Goal: Task Accomplishment & Management: Manage account settings

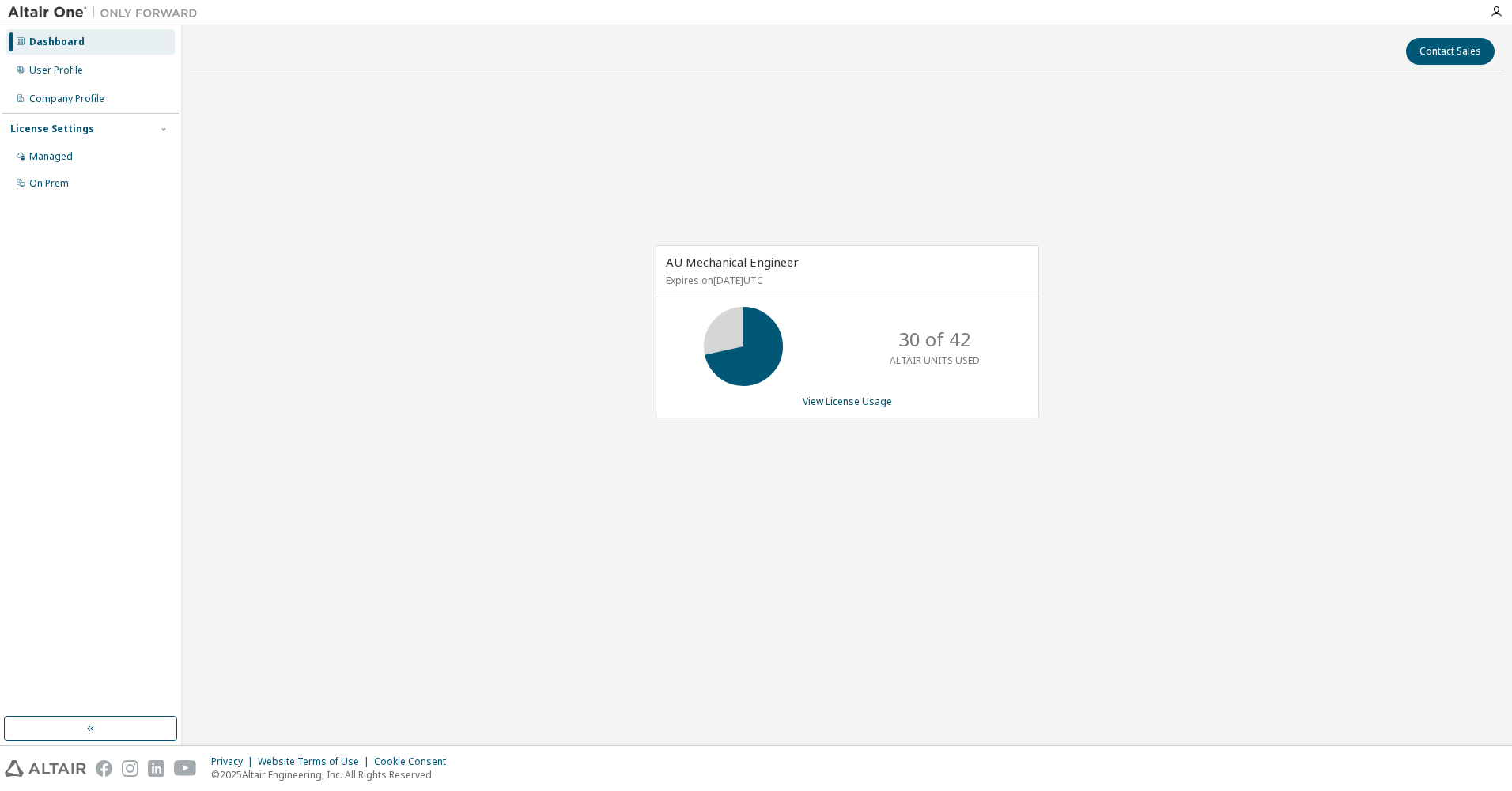
click at [998, 516] on div "AU Mechanical Engineer Expires on [DATE] UTC 30 of 42 ALTAIR UNITS USED View Li…" at bounding box center [847, 341] width 1314 height 514
click at [875, 402] on link "View License Usage" at bounding box center [847, 402] width 89 height 14
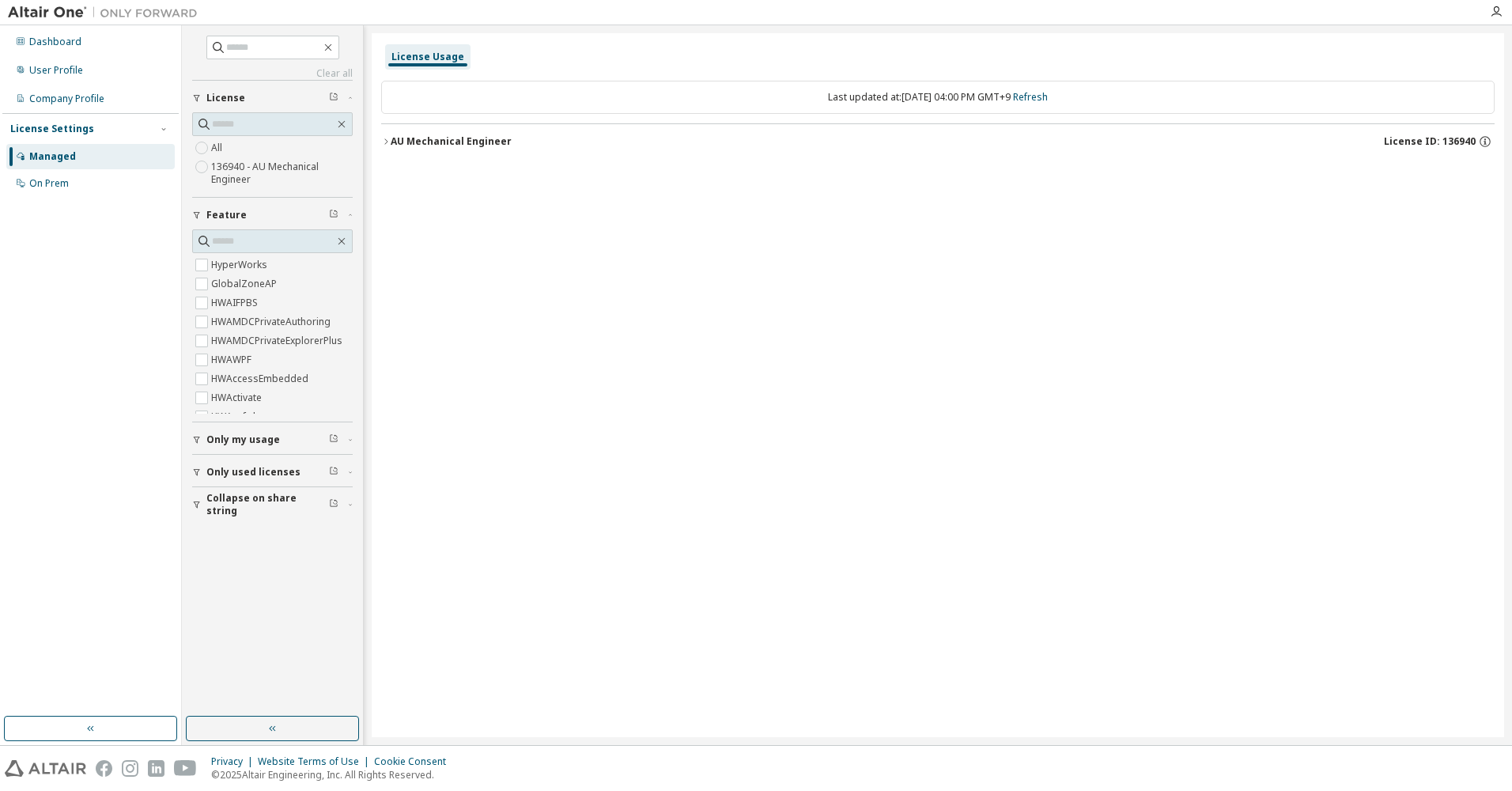
click at [257, 151] on div "All 136940 - AU Mechanical Engineer" at bounding box center [272, 164] width 160 height 50
click at [383, 143] on icon "button" at bounding box center [386, 142] width 10 height 10
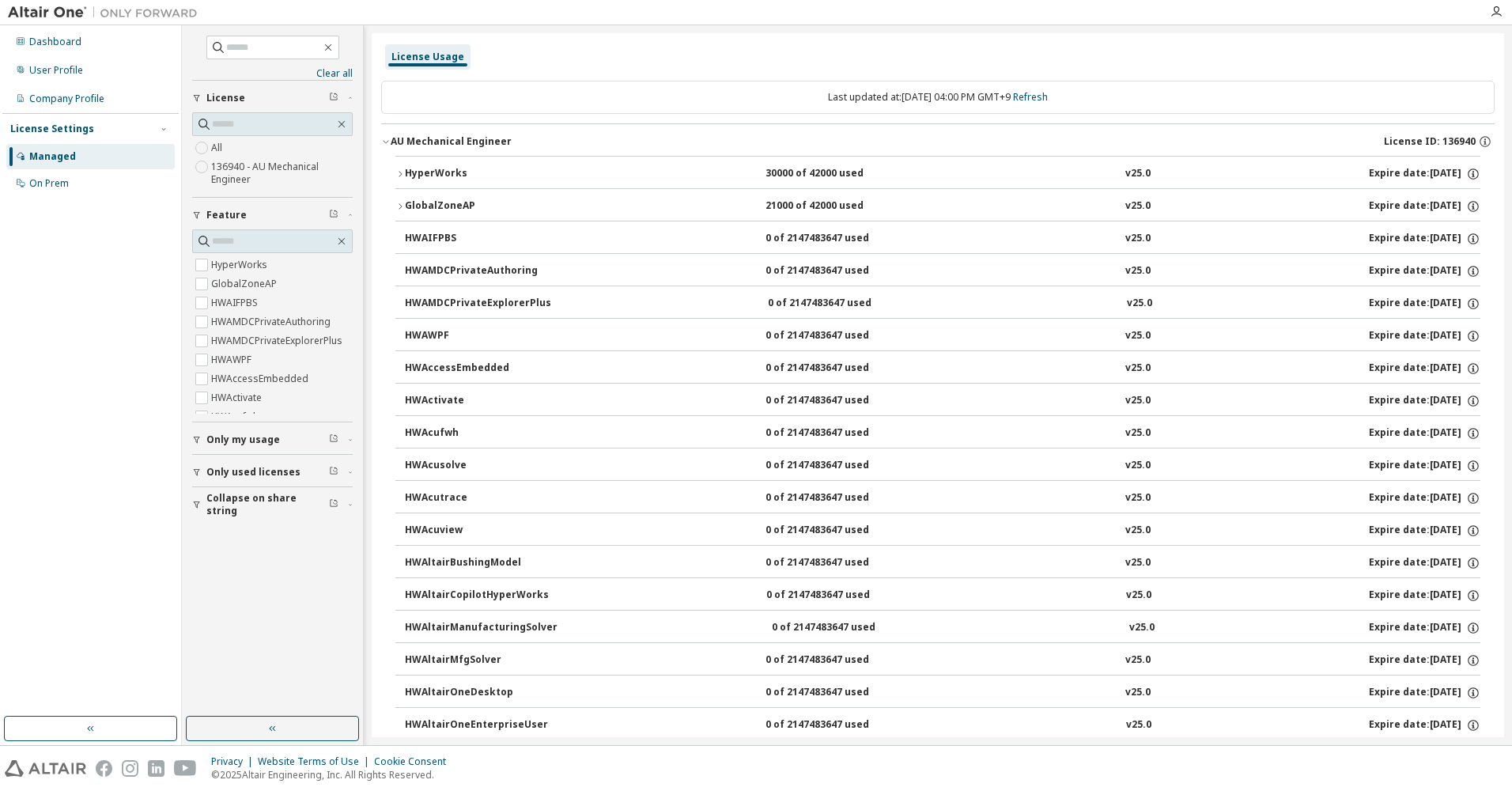
click at [396, 174] on icon "button" at bounding box center [400, 174] width 10 height 10
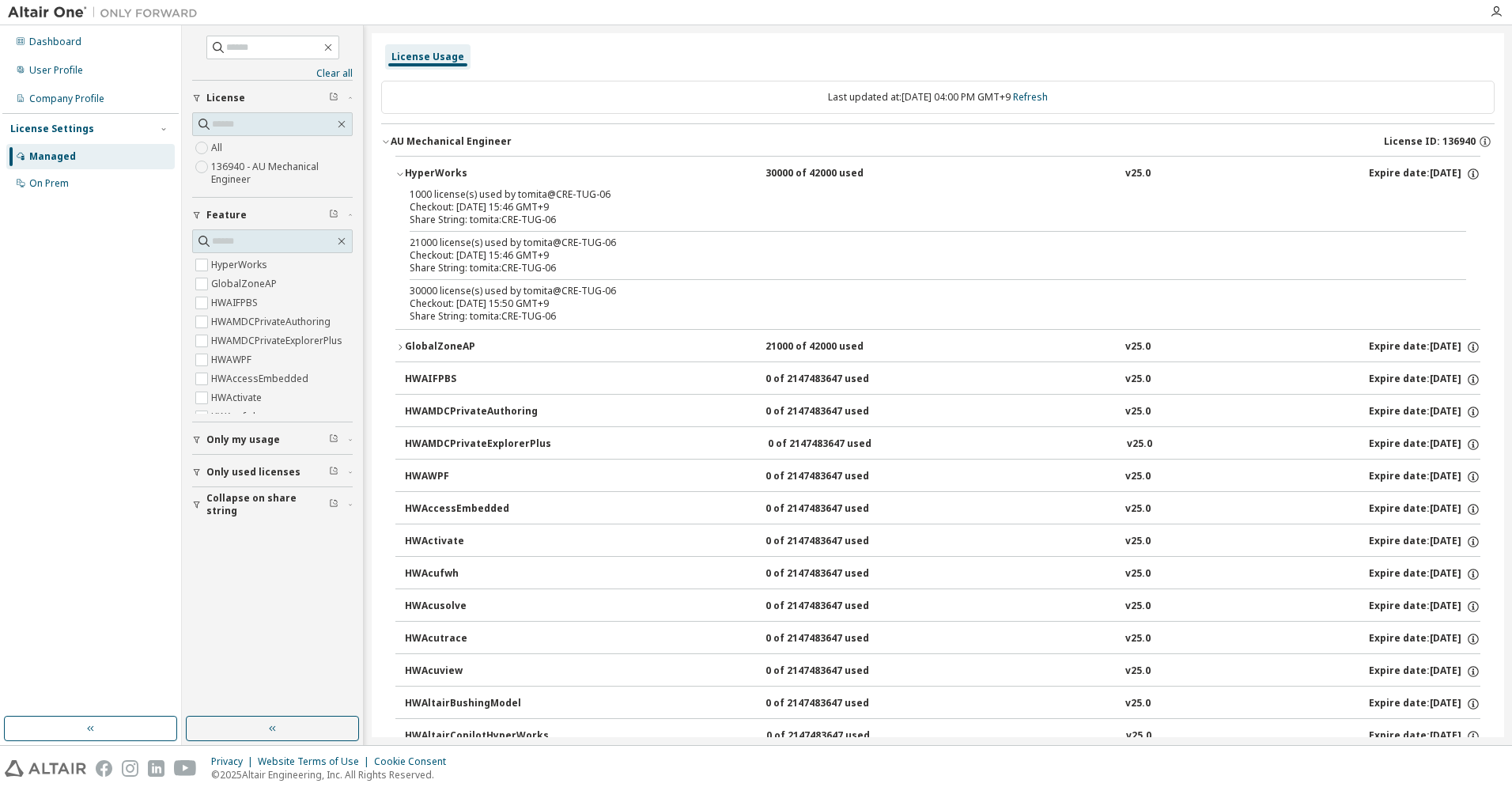
click at [49, 161] on div "Managed" at bounding box center [52, 156] width 47 height 13
click at [69, 39] on div "Dashboard" at bounding box center [55, 42] width 52 height 13
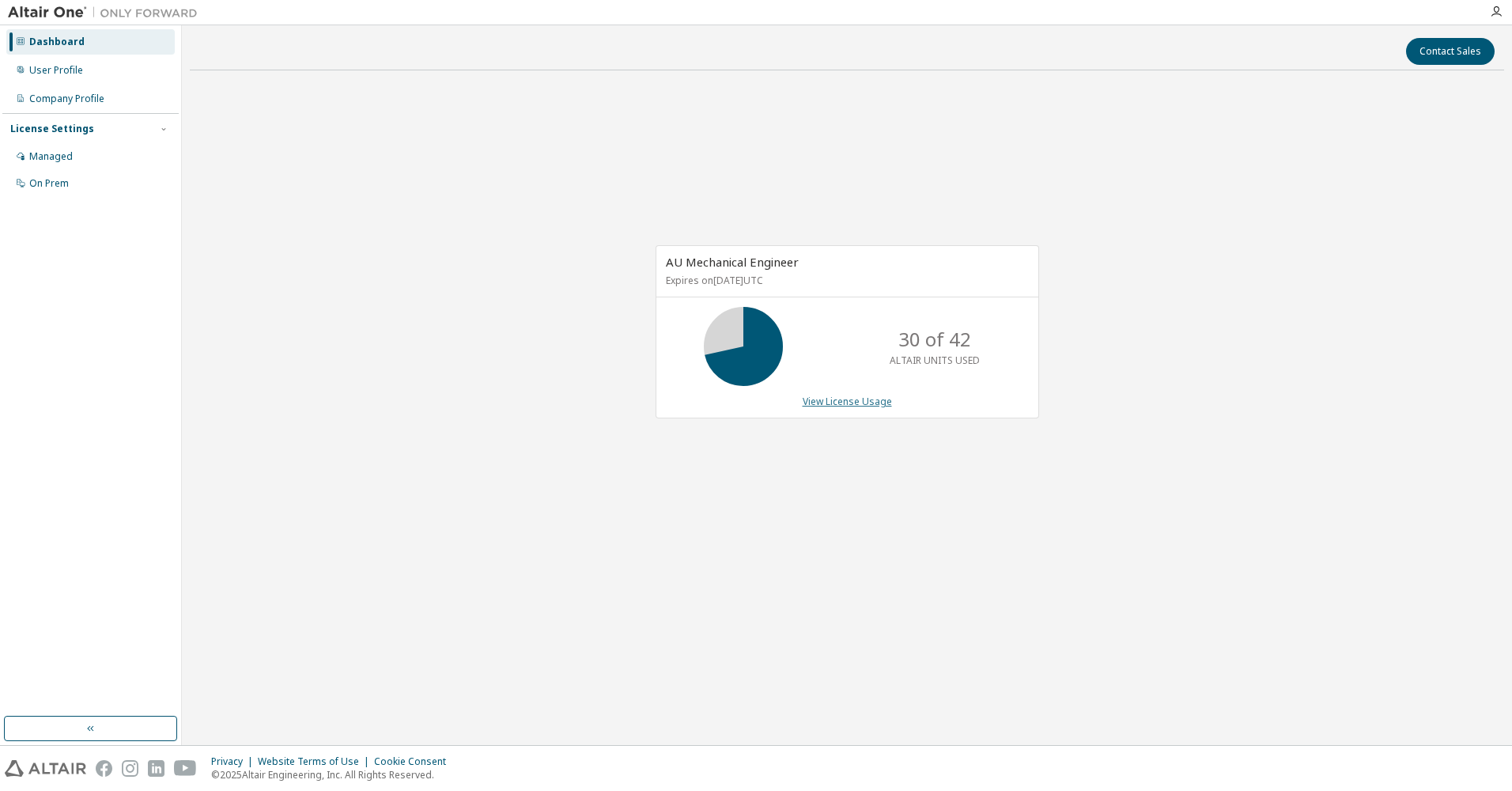
click at [859, 402] on link "View License Usage" at bounding box center [847, 402] width 89 height 14
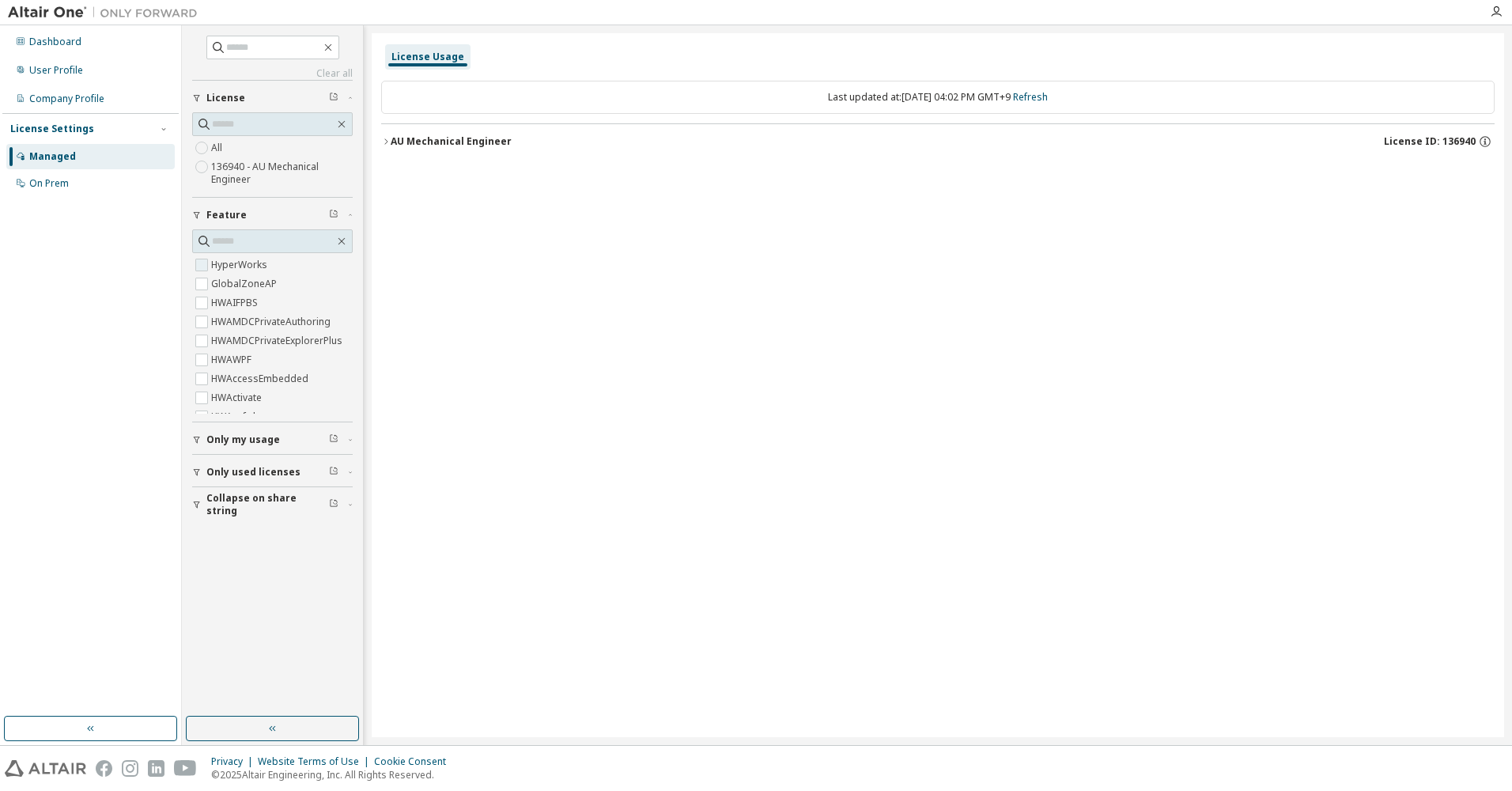
click at [243, 262] on label "HyperWorks" at bounding box center [241, 265] width 59 height 19
click at [390, 143] on div "AU Mechanical Engineer" at bounding box center [450, 141] width 121 height 13
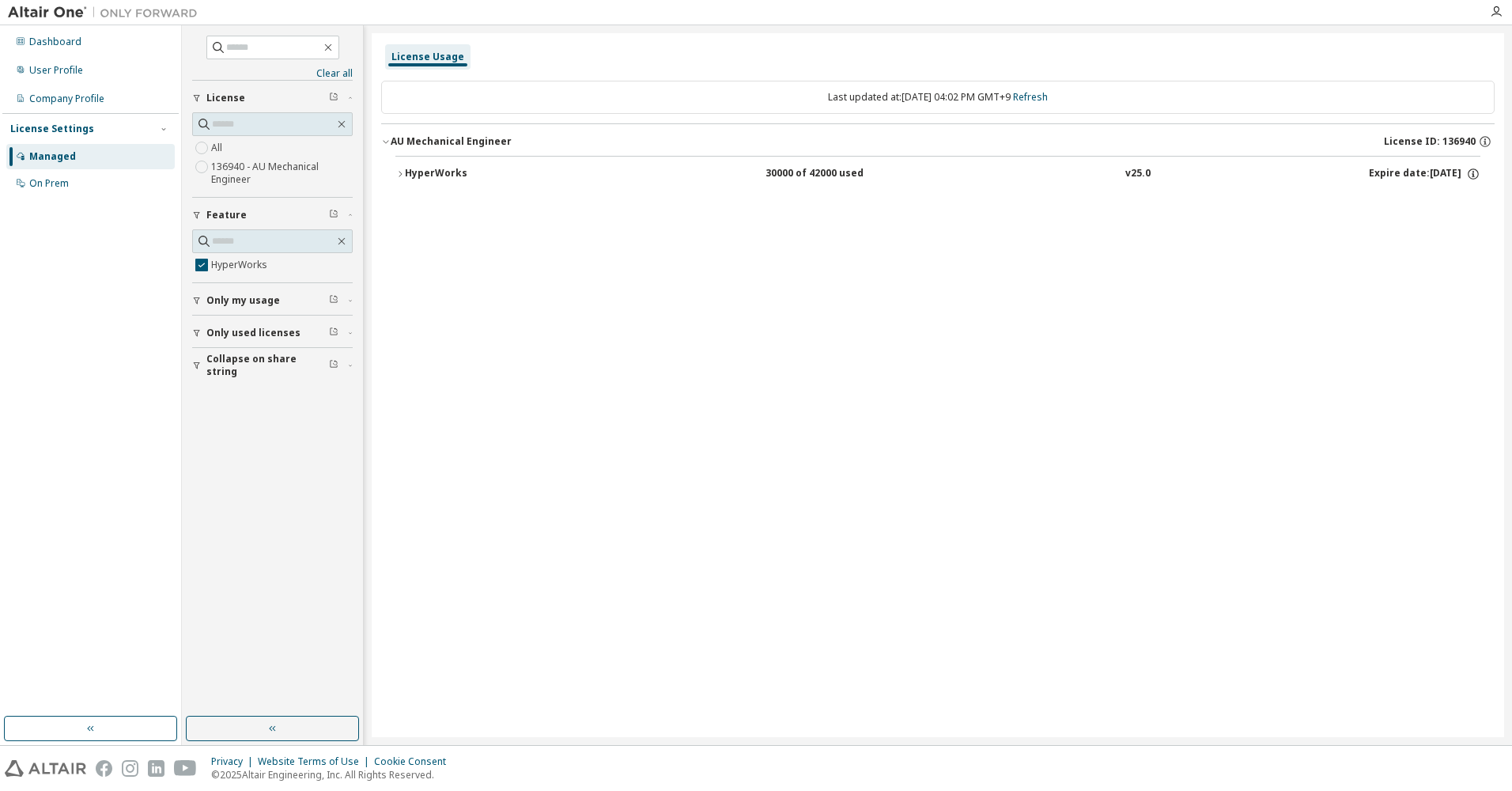
click at [407, 174] on div "HyperWorks" at bounding box center [476, 174] width 143 height 15
click at [217, 145] on label "All" at bounding box center [218, 148] width 15 height 19
click at [385, 142] on icon "button" at bounding box center [386, 142] width 10 height 10
click at [416, 176] on div "HyperWorks" at bounding box center [476, 174] width 143 height 15
click at [584, 347] on div "License Usage Last updated at: Tue 2025-09-09 04:02 PM GMT+9 Refresh AU Mechani…" at bounding box center [937, 384] width 1133 height 704
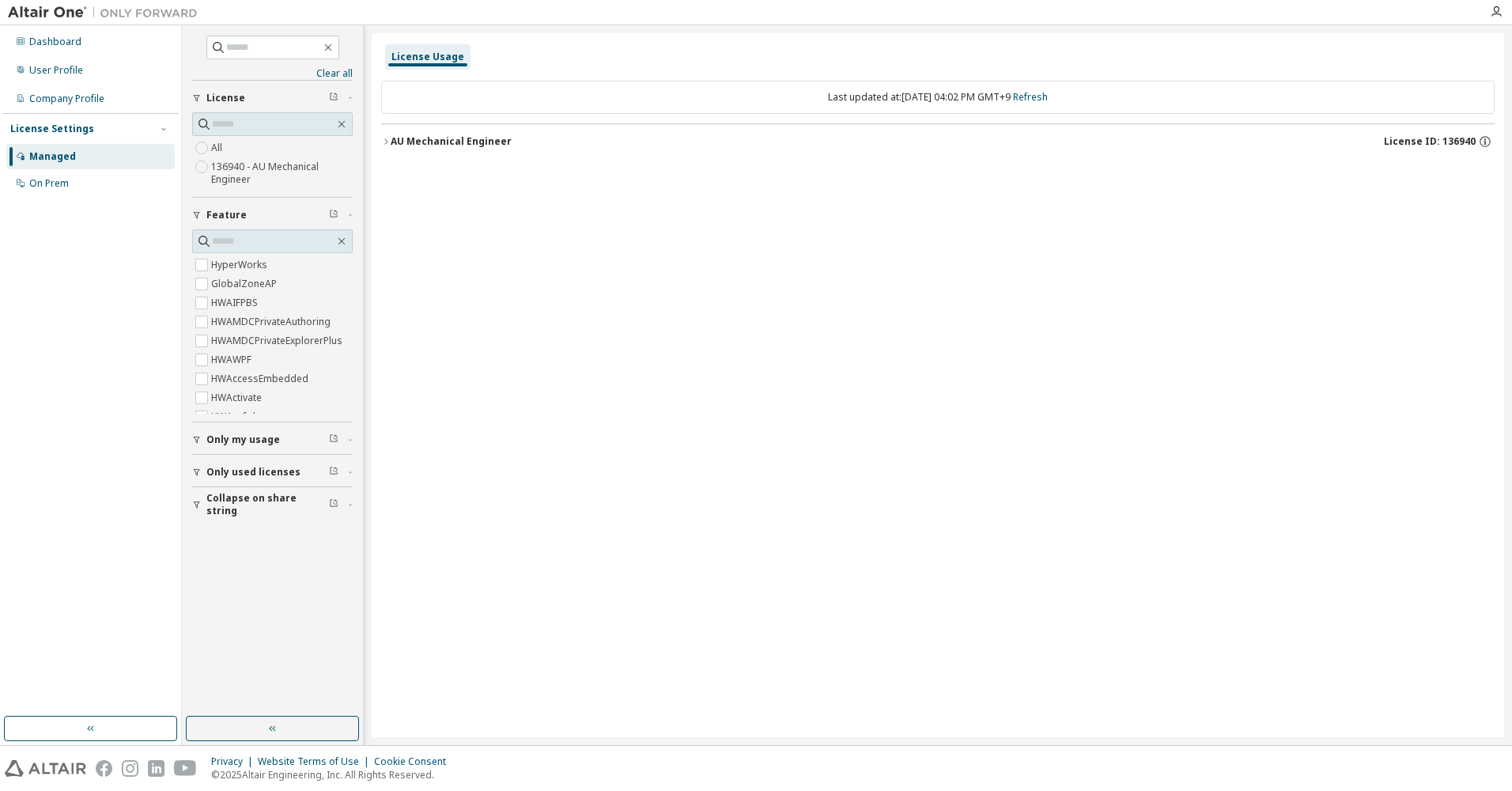
click at [395, 143] on div "AU Mechanical Engineer" at bounding box center [450, 141] width 121 height 13
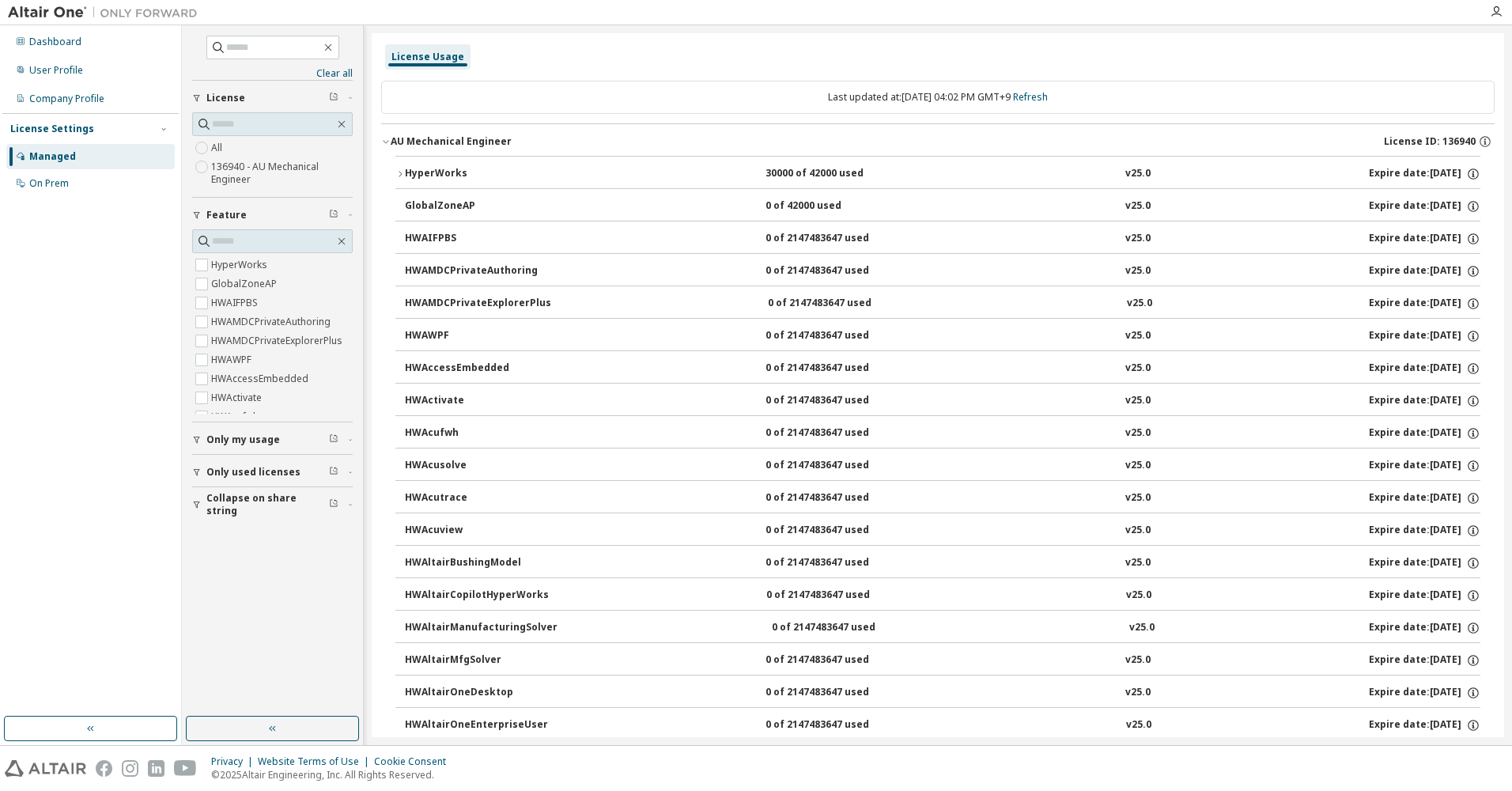
click at [412, 175] on div "HyperWorks" at bounding box center [476, 174] width 143 height 15
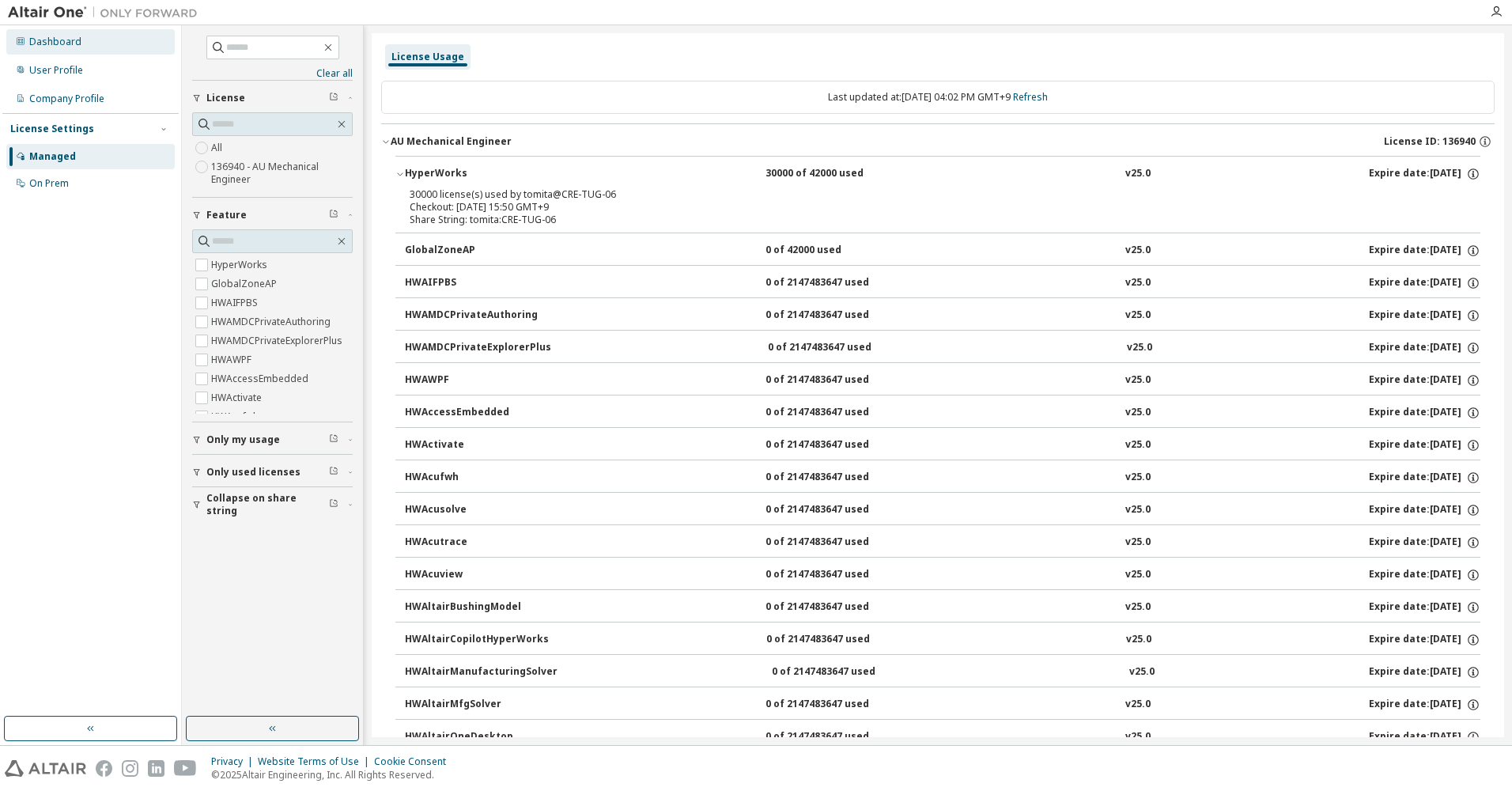
click at [71, 46] on div "Dashboard" at bounding box center [55, 42] width 52 height 13
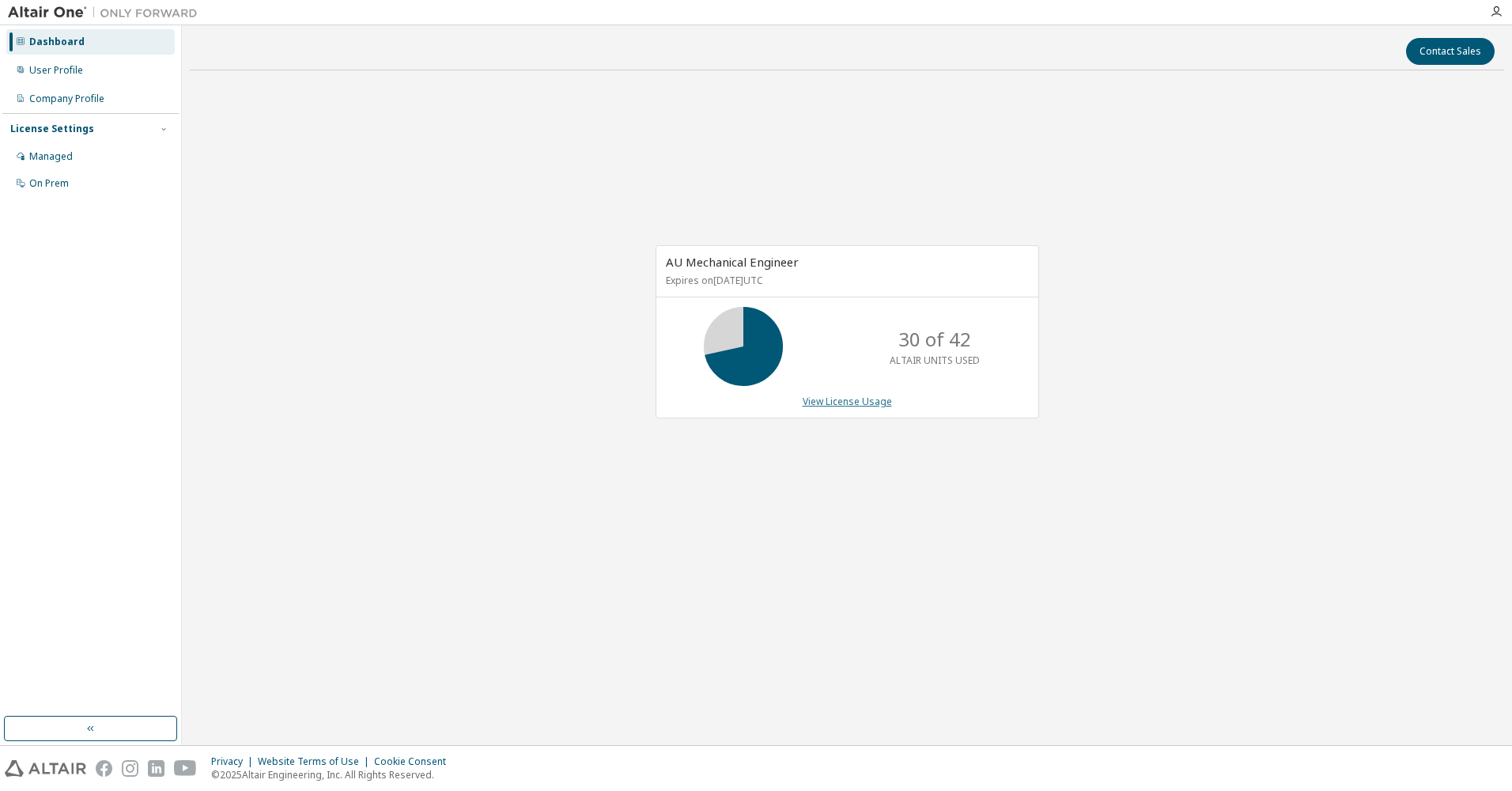
click at [835, 402] on link "View License Usage" at bounding box center [847, 402] width 89 height 14
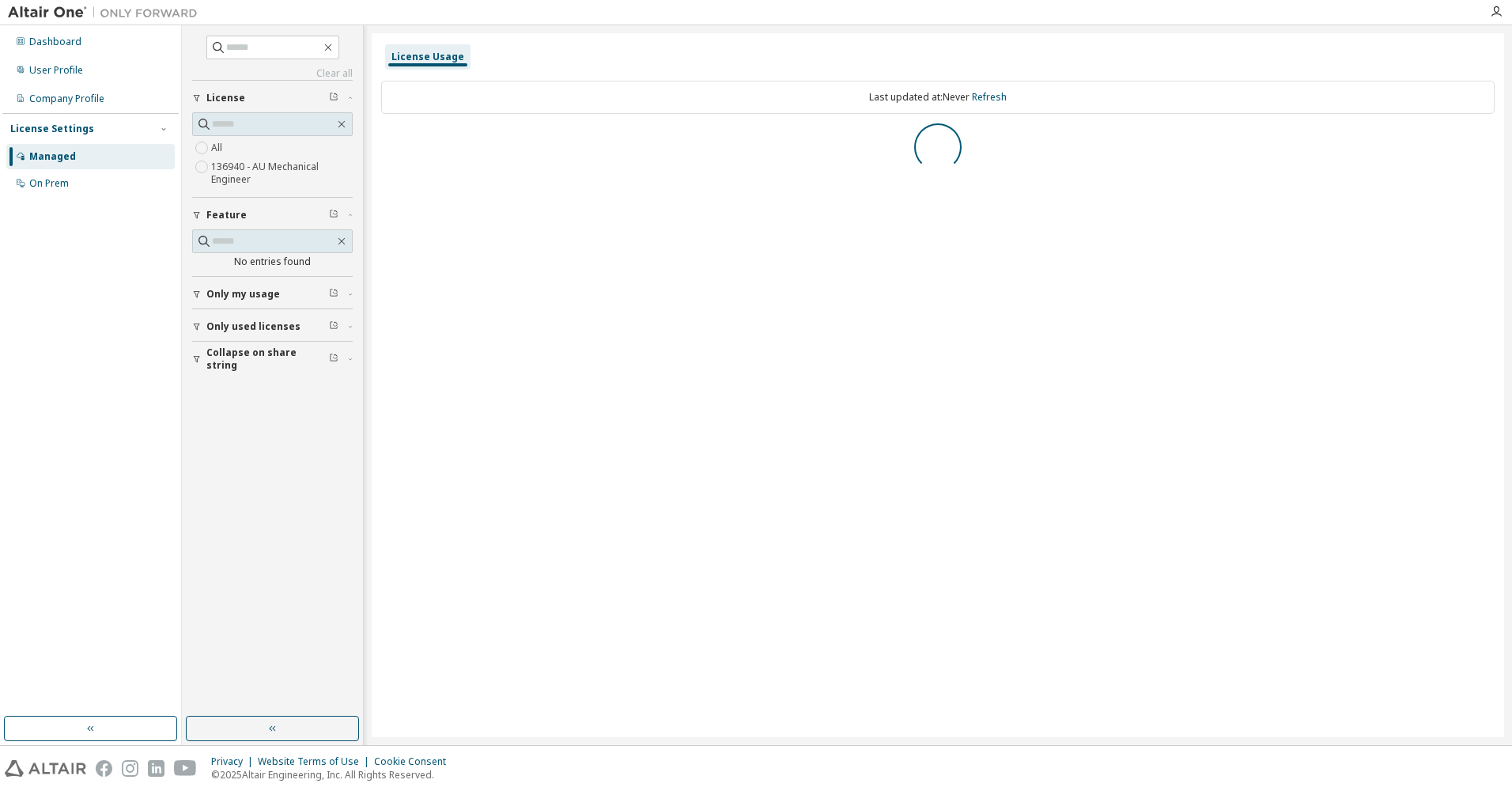
click at [219, 145] on label "All" at bounding box center [218, 148] width 15 height 19
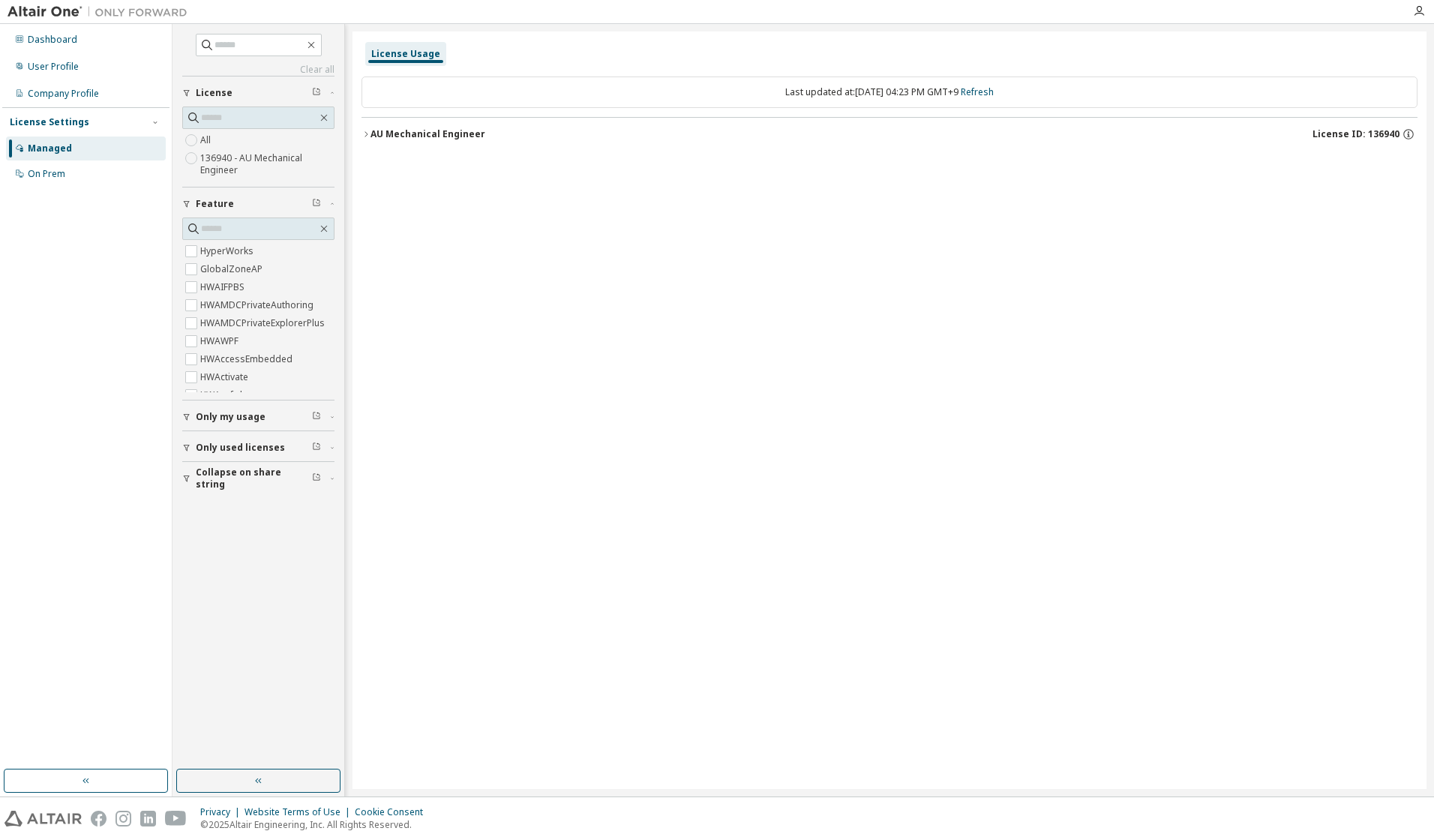
click at [425, 132] on div "AU Mechanical Engineer" at bounding box center [427, 133] width 115 height 12
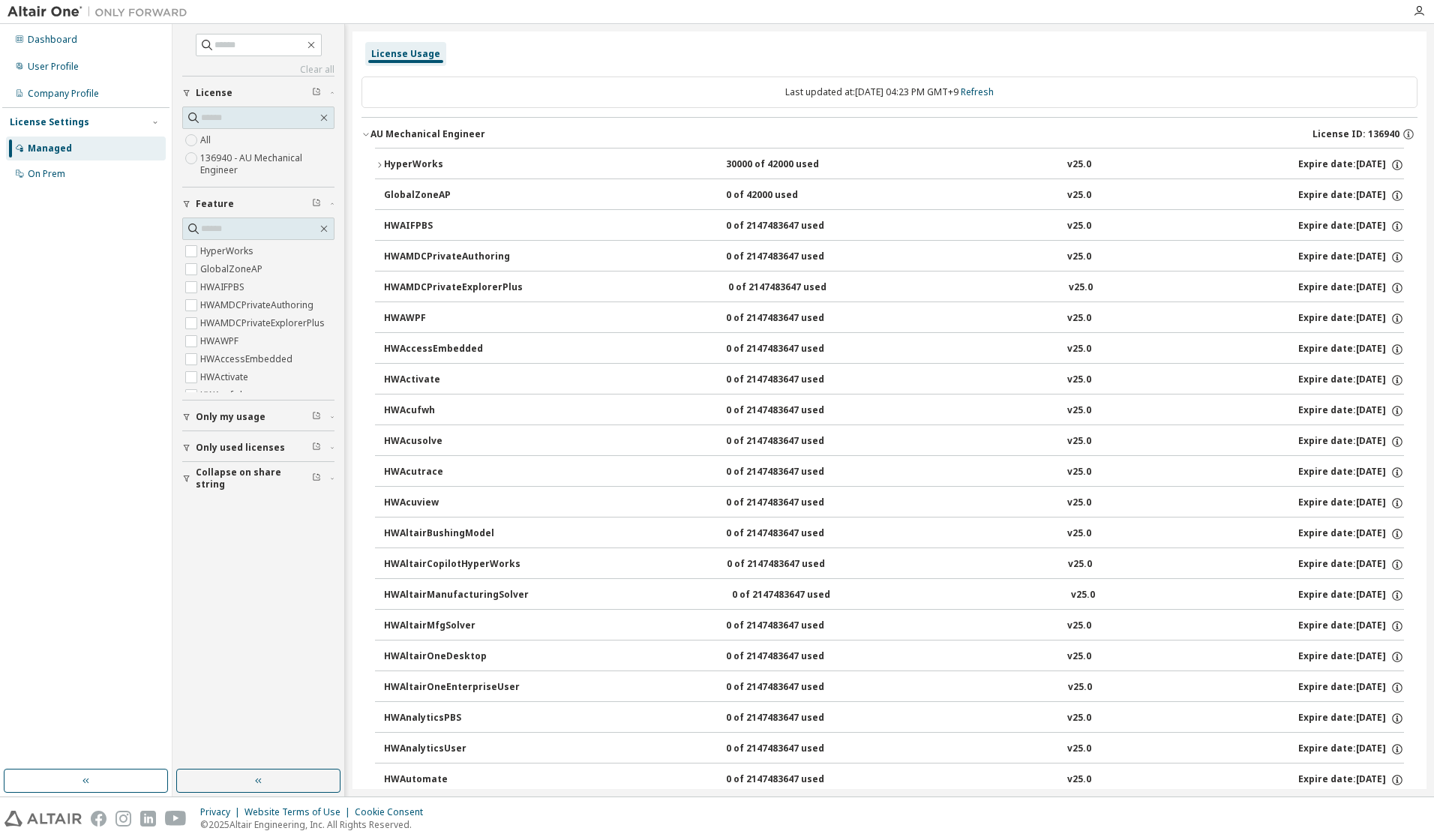
click at [419, 166] on div "HyperWorks" at bounding box center [451, 165] width 135 height 14
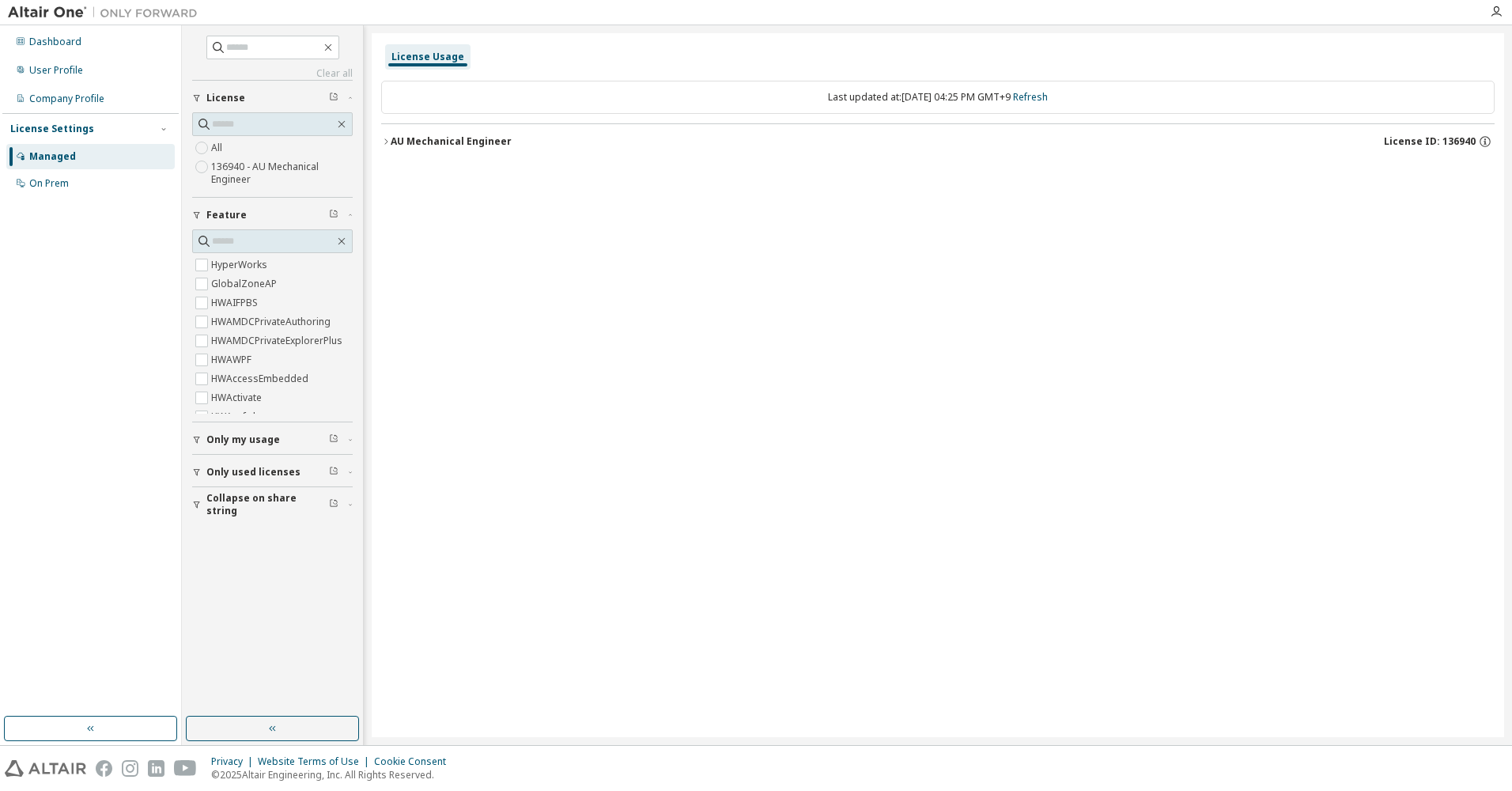
click at [450, 144] on div "AU Mechanical Engineer" at bounding box center [450, 141] width 121 height 13
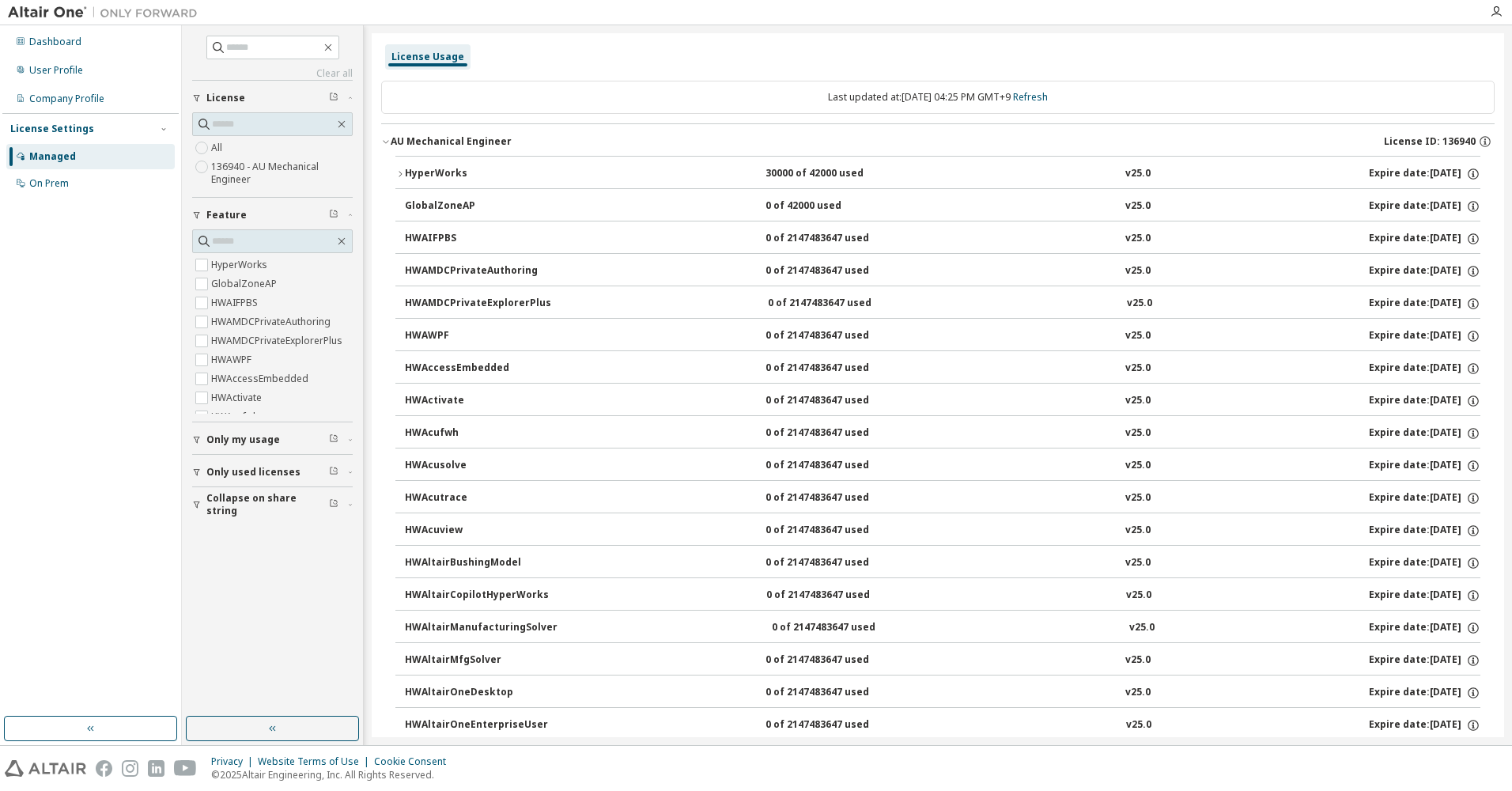
click at [439, 183] on button "HyperWorks 30000 of 42000 used v25.0 Expire date: 2038-01-01" at bounding box center [937, 174] width 1085 height 35
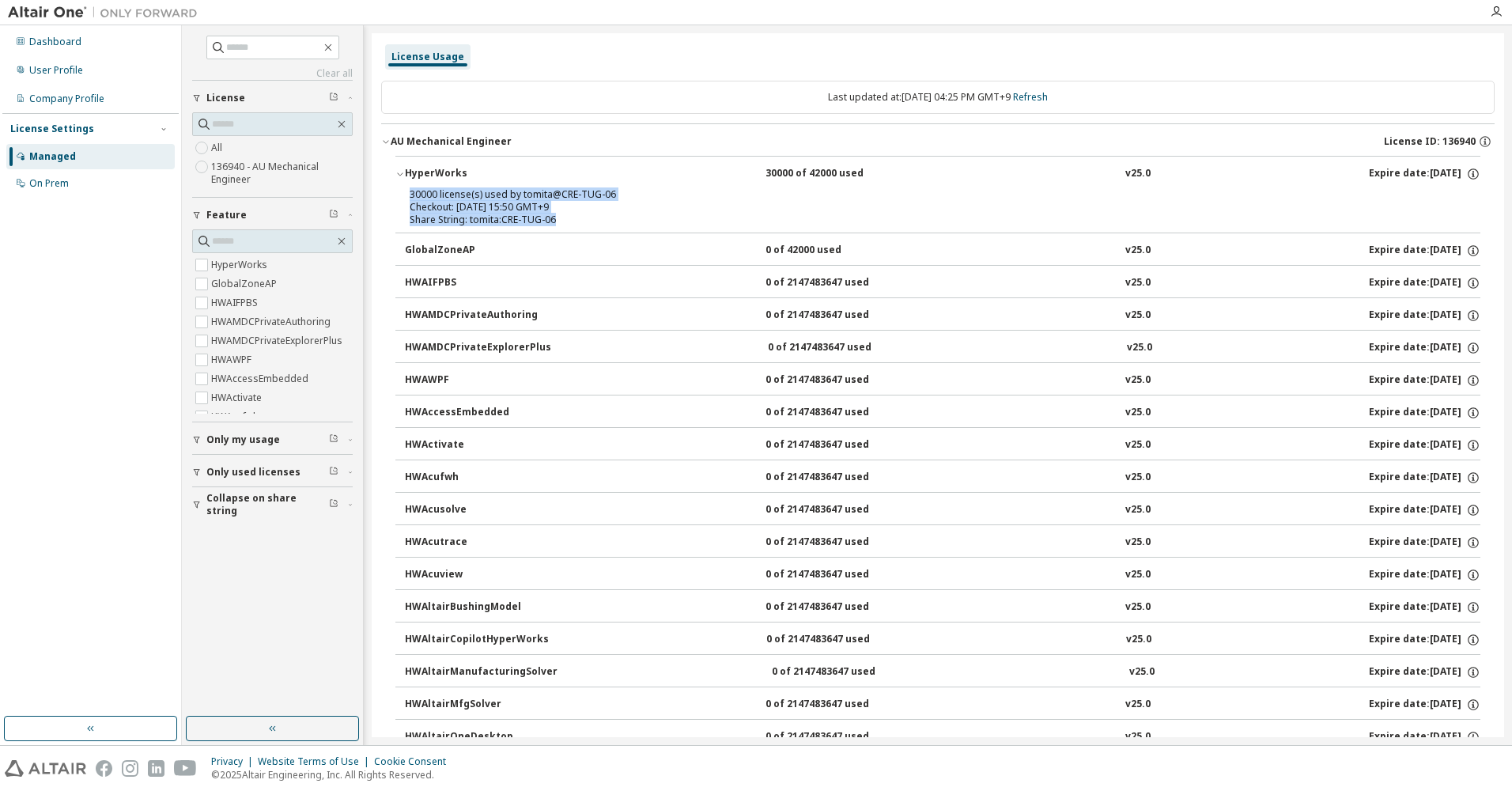
drag, startPoint x: 410, startPoint y: 194, endPoint x: 592, endPoint y: 222, distance: 184.1
click at [592, 222] on div "30000 license(s) used by tomita@CRE-TUG-06 Checkout: 2025-09-09 15:50 GMT+9 Sha…" at bounding box center [918, 207] width 1018 height 38
drag, startPoint x: 592, startPoint y: 222, endPoint x: 682, endPoint y: 222, distance: 90.0
click at [682, 222] on div "Share String: tomita:CRE-TUG-06" at bounding box center [918, 219] width 1018 height 13
drag, startPoint x: 566, startPoint y: 218, endPoint x: 397, endPoint y: 194, distance: 170.7
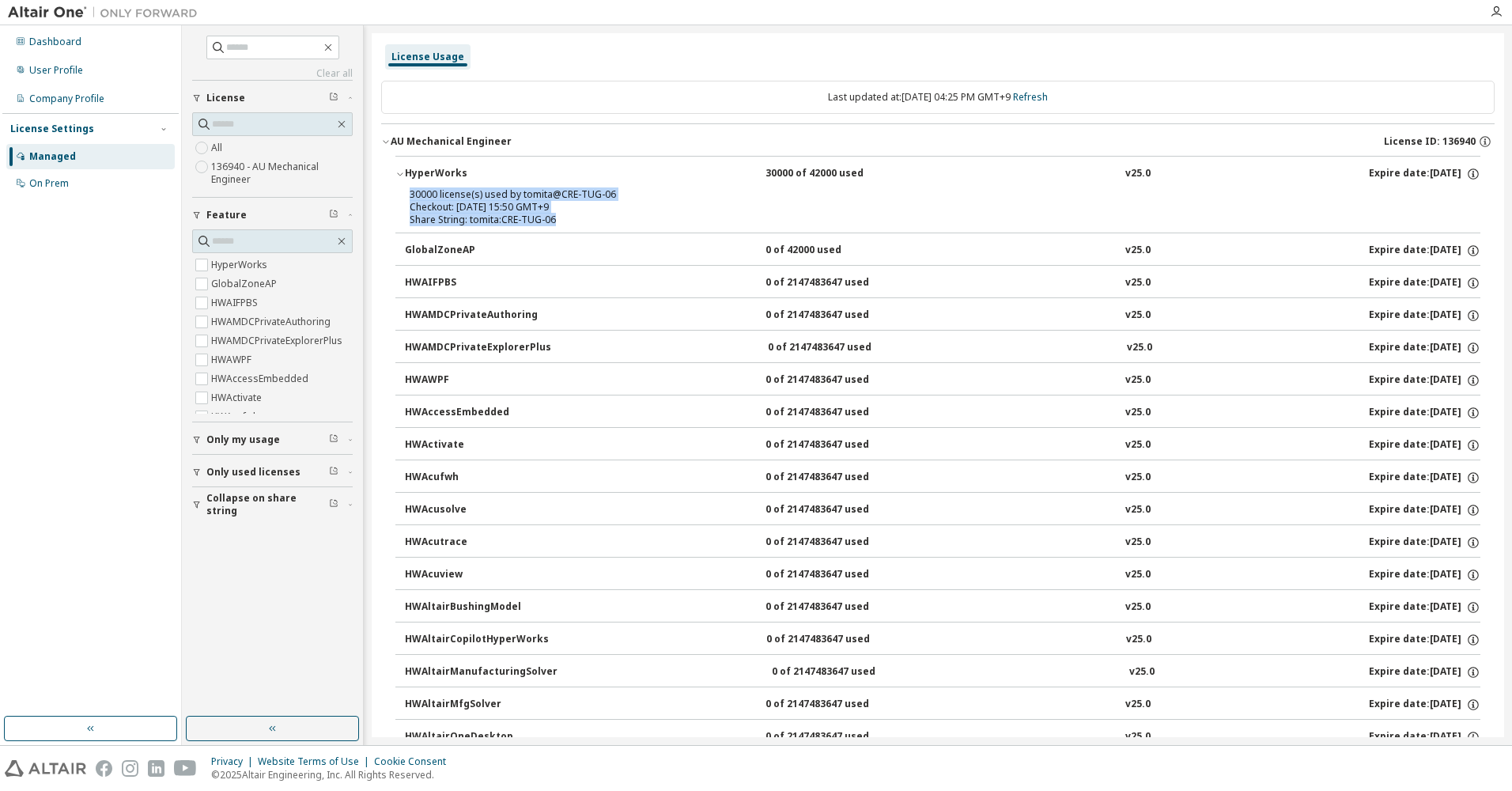
click at [397, 194] on div "30000 license(s) used by tomita@CRE-TUG-06 Checkout: 2025-09-09 15:50 GMT+9 Sha…" at bounding box center [937, 211] width 1085 height 45
click at [689, 214] on div "Share String: tomita:CRE-TUG-06" at bounding box center [918, 219] width 1018 height 13
click at [91, 45] on div "Dashboard" at bounding box center [91, 42] width 169 height 25
